Goal: Transaction & Acquisition: Book appointment/travel/reservation

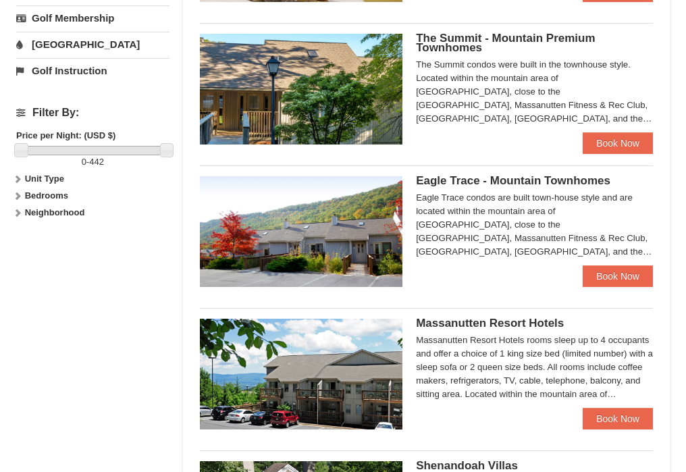
scroll to position [540, 0]
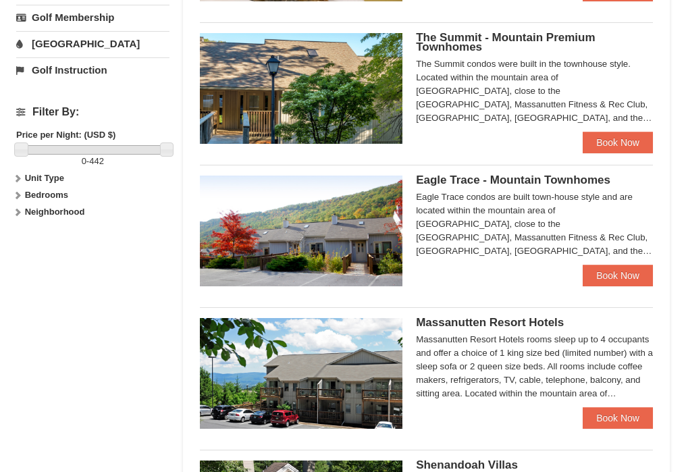
click at [51, 175] on strong "Unit Type" at bounding box center [44, 178] width 39 height 10
click at [45, 232] on label "Neighborhood" at bounding box center [92, 239] width 153 height 14
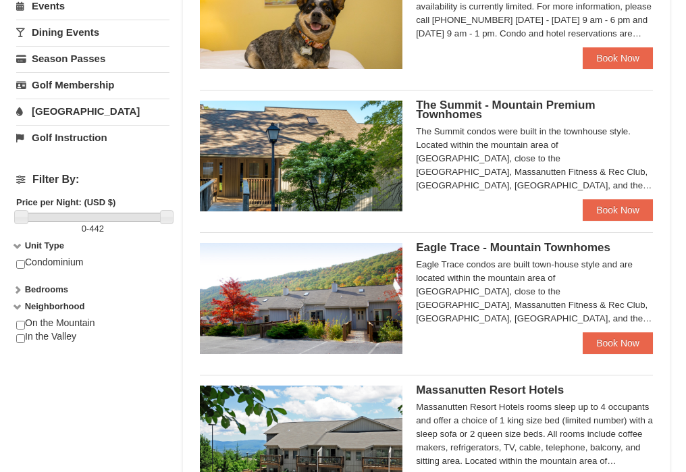
scroll to position [675, 0]
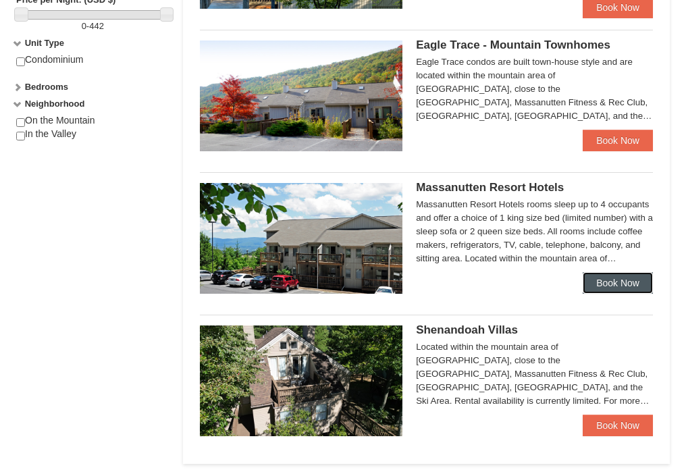
click at [615, 283] on link "Book Now" at bounding box center [618, 283] width 70 height 22
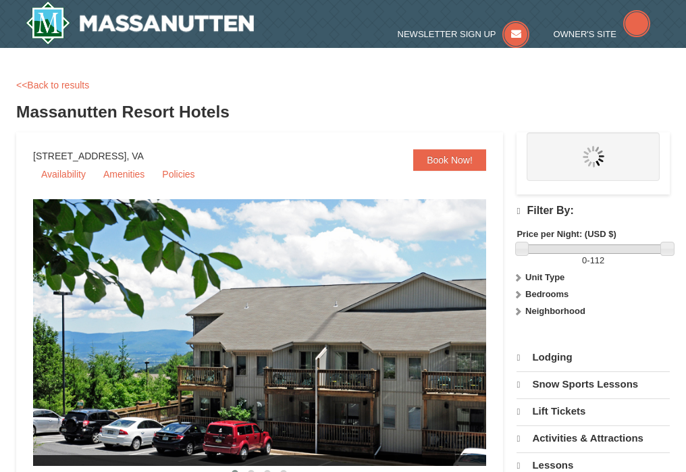
select select "9"
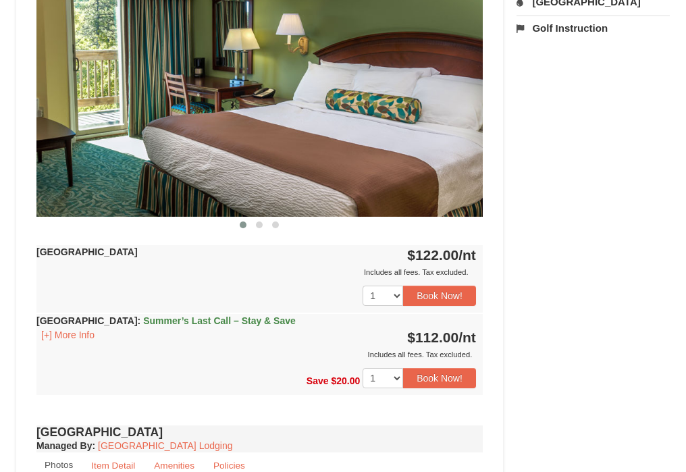
scroll to position [675, 0]
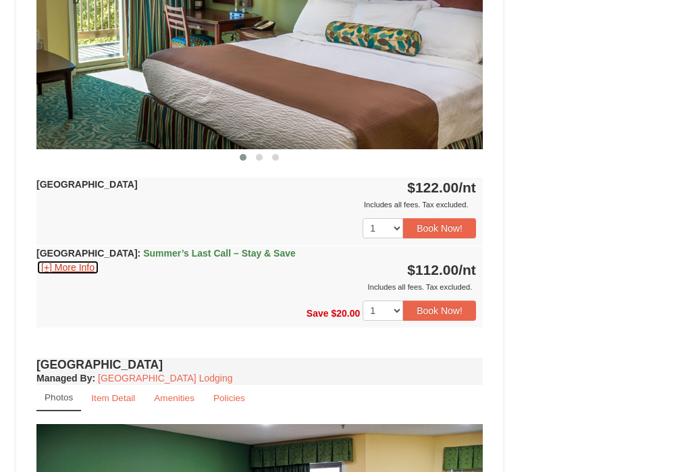
click at [89, 263] on button "[+] More Info" at bounding box center [67, 267] width 63 height 15
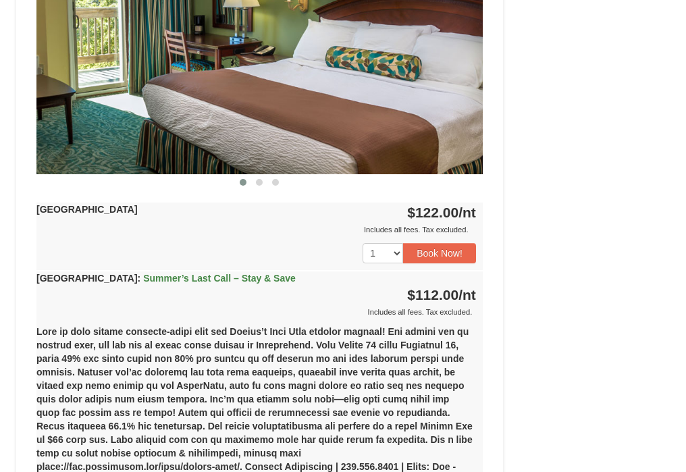
scroll to position [540, 0]
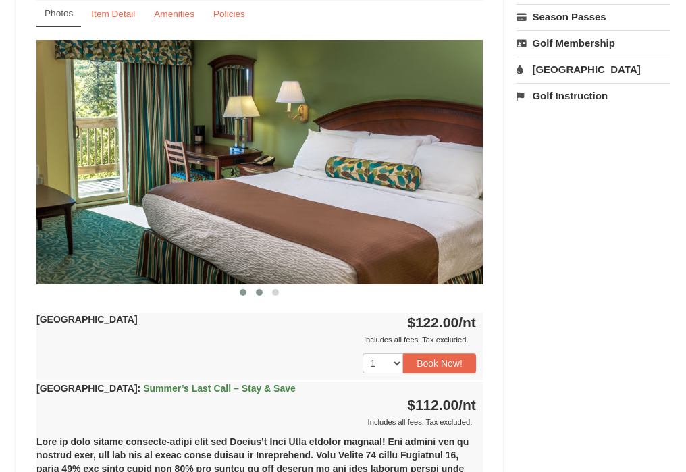
click at [259, 290] on span at bounding box center [259, 292] width 7 height 7
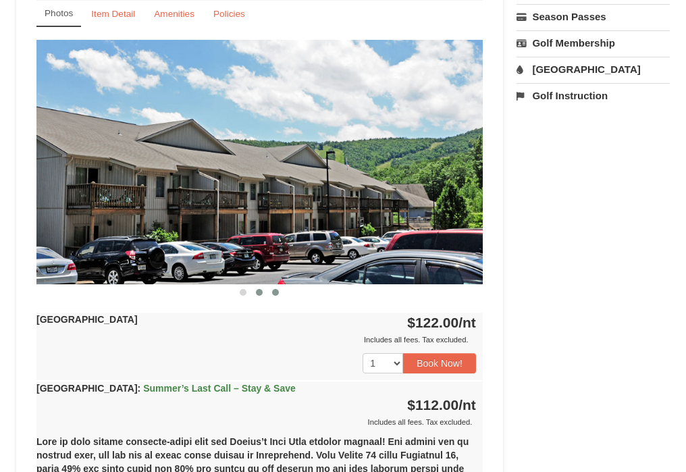
click at [271, 290] on button at bounding box center [275, 293] width 16 height 14
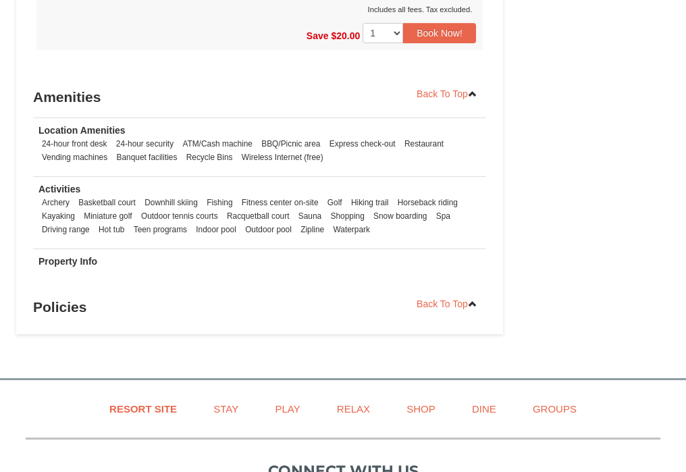
scroll to position [1891, 0]
